Goal: Task Accomplishment & Management: Use online tool/utility

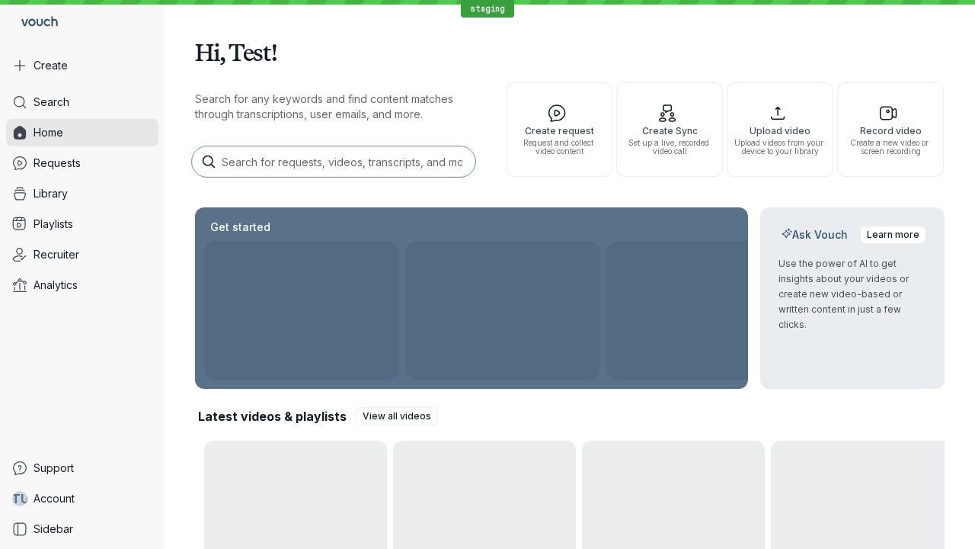
click at [82, 66] on button "Create" at bounding box center [82, 65] width 152 height 27
